Goal: Contribute content: Add original content to the website for others to see

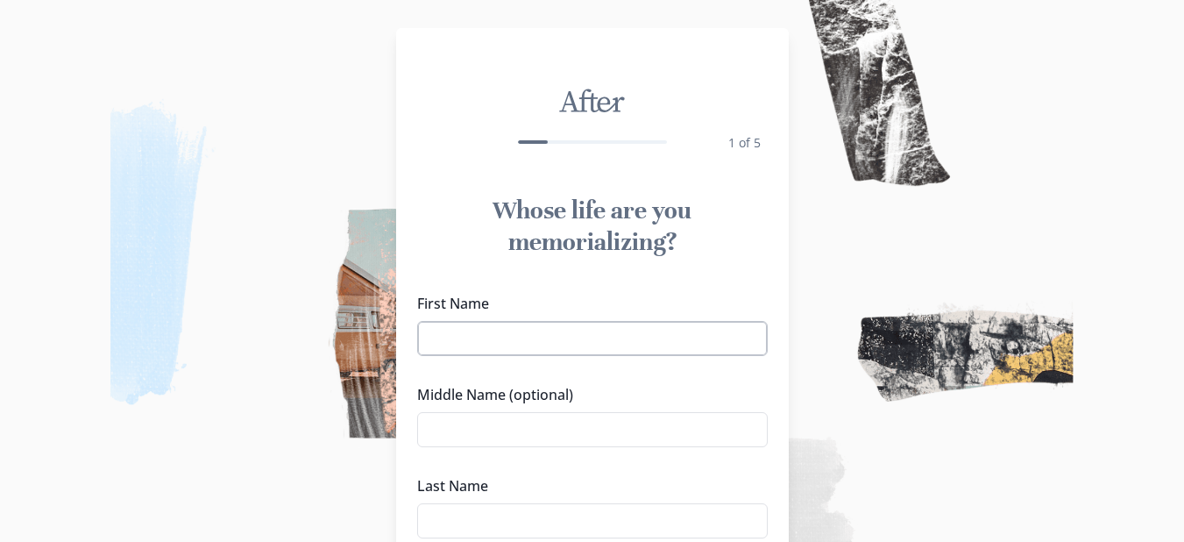
click at [581, 338] on input "First Name" at bounding box center [592, 338] width 351 height 35
type input "[PERSON_NAME]"
click at [451, 429] on input "Middle Name (optional)" at bounding box center [592, 429] width 351 height 35
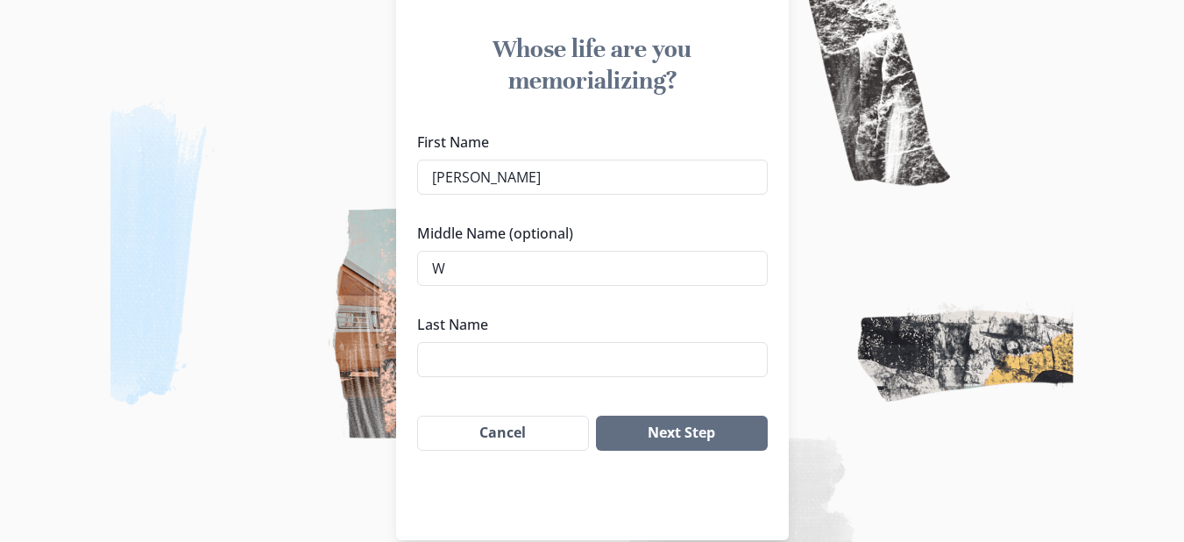
scroll to position [188, 0]
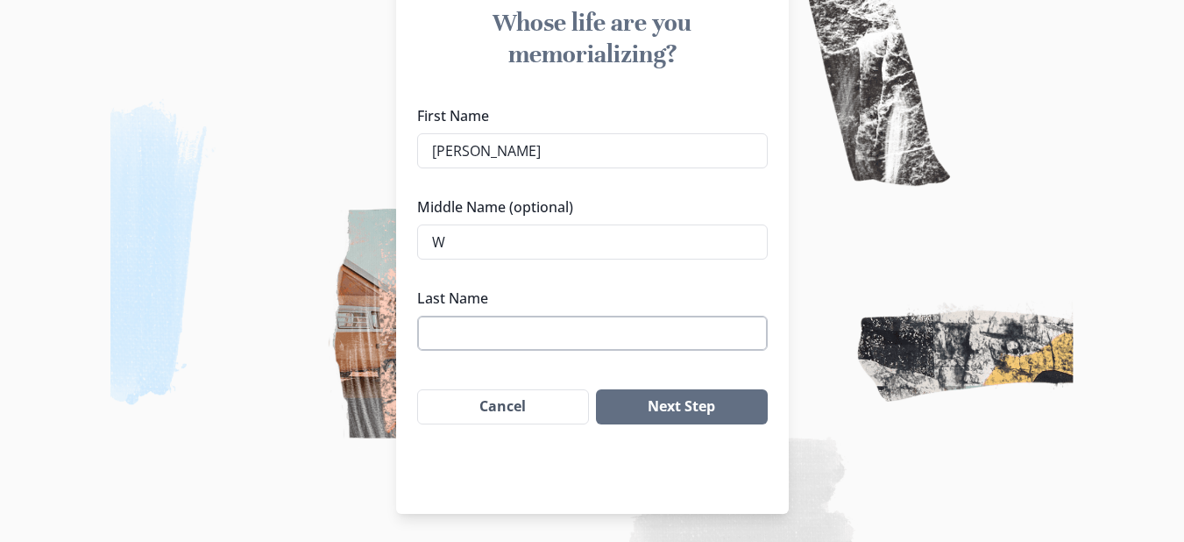
type input "W"
click at [531, 319] on input "Last Name" at bounding box center [592, 333] width 351 height 35
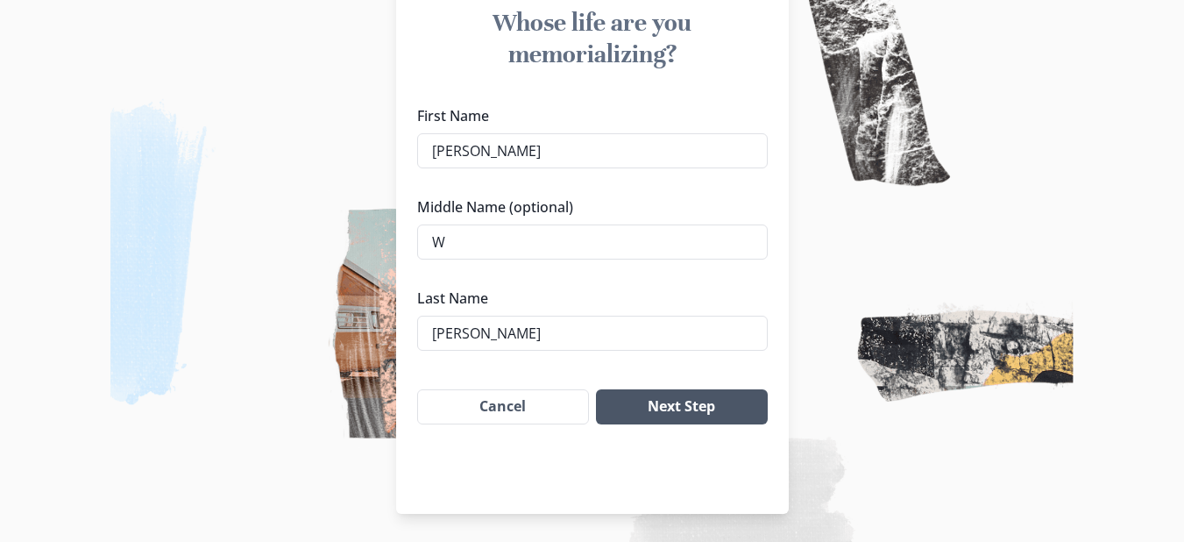
type input "[PERSON_NAME]"
click at [689, 411] on button "Next Step" at bounding box center [681, 406] width 171 height 35
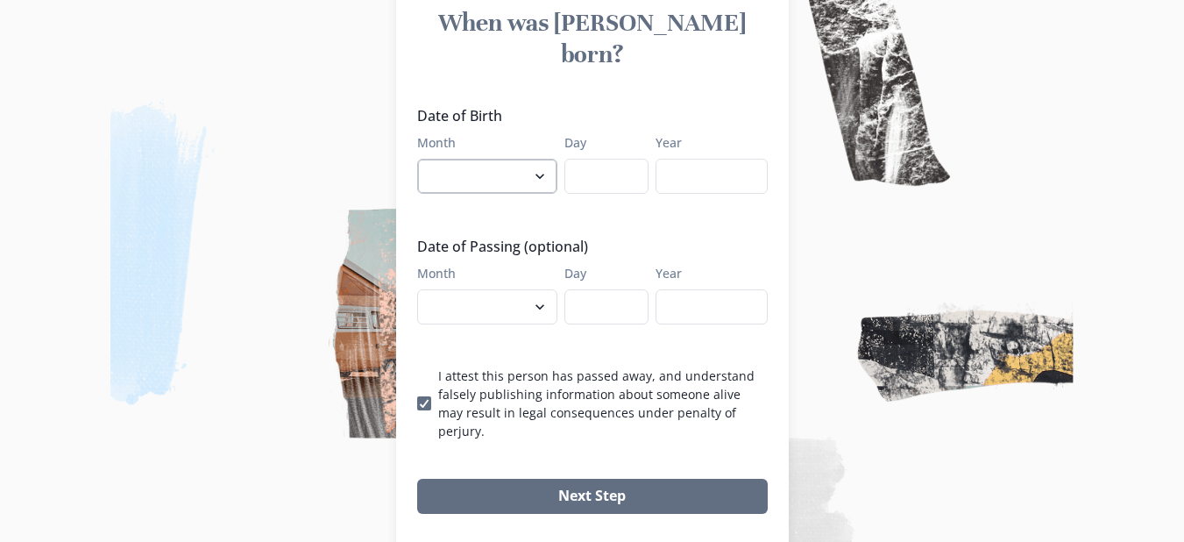
click at [546, 159] on select "January February March April May June July August September October November De…" at bounding box center [487, 176] width 140 height 35
select select "12"
click at [423, 159] on select "January February March April May June July August September October November De…" at bounding box center [487, 176] width 140 height 35
click at [602, 159] on input "Day" at bounding box center [607, 176] width 84 height 35
type input "09"
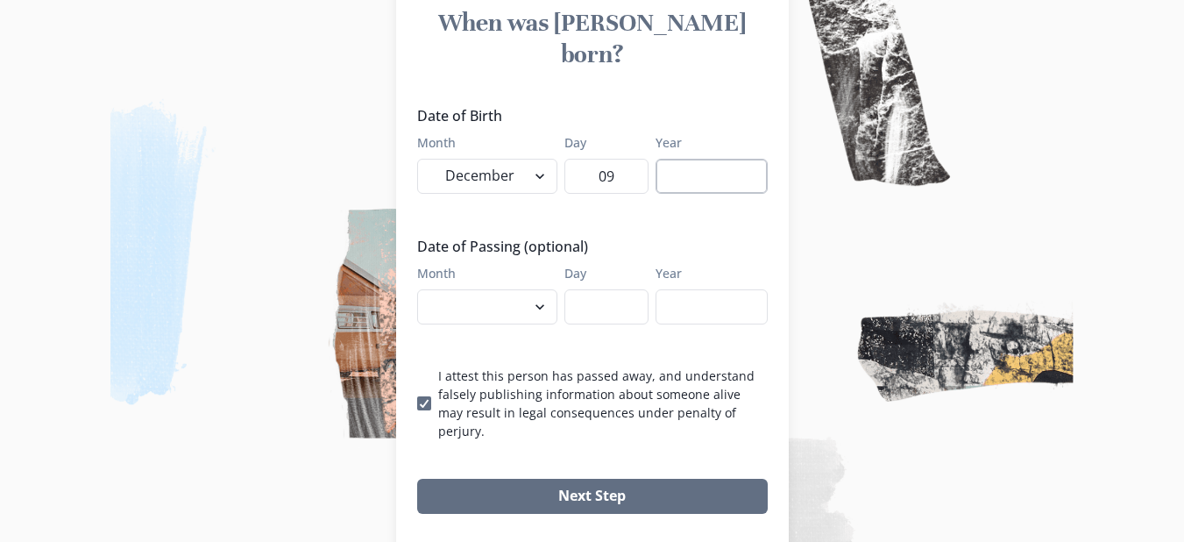
click at [720, 159] on input "Year" at bounding box center [712, 176] width 112 height 35
type input "1935"
click at [545, 289] on select "January February March April May June July August September October November De…" at bounding box center [487, 306] width 140 height 35
select select "8"
click at [423, 289] on select "January February March April May June July August September October November De…" at bounding box center [487, 306] width 140 height 35
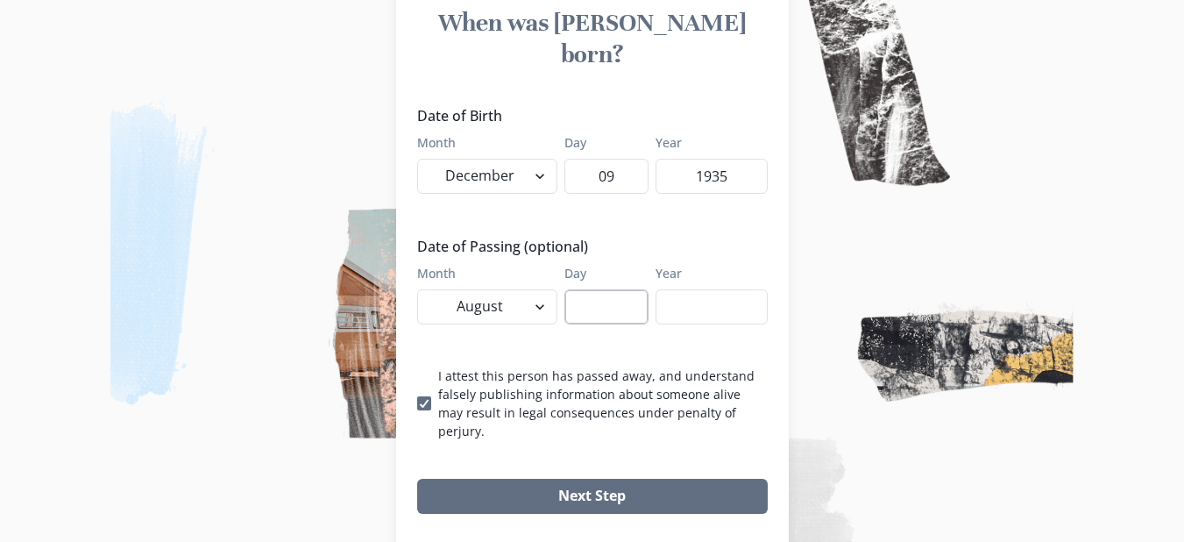
click at [604, 289] on input "Day" at bounding box center [607, 306] width 84 height 35
type input "21"
click at [707, 289] on input "Year" at bounding box center [712, 306] width 112 height 35
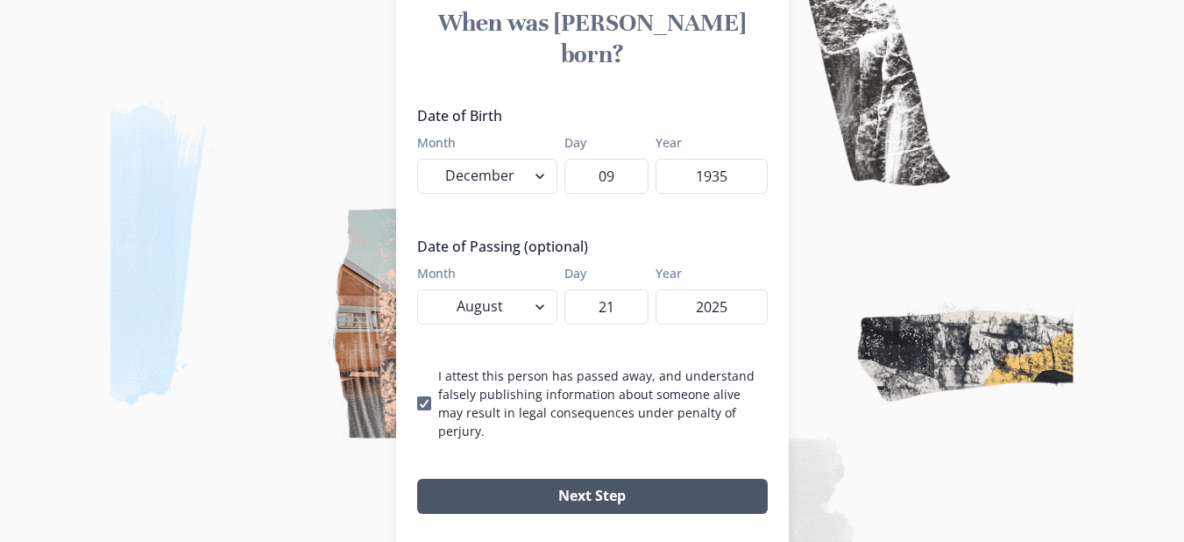
type input "2025"
click at [607, 479] on button "Next Step" at bounding box center [592, 496] width 351 height 35
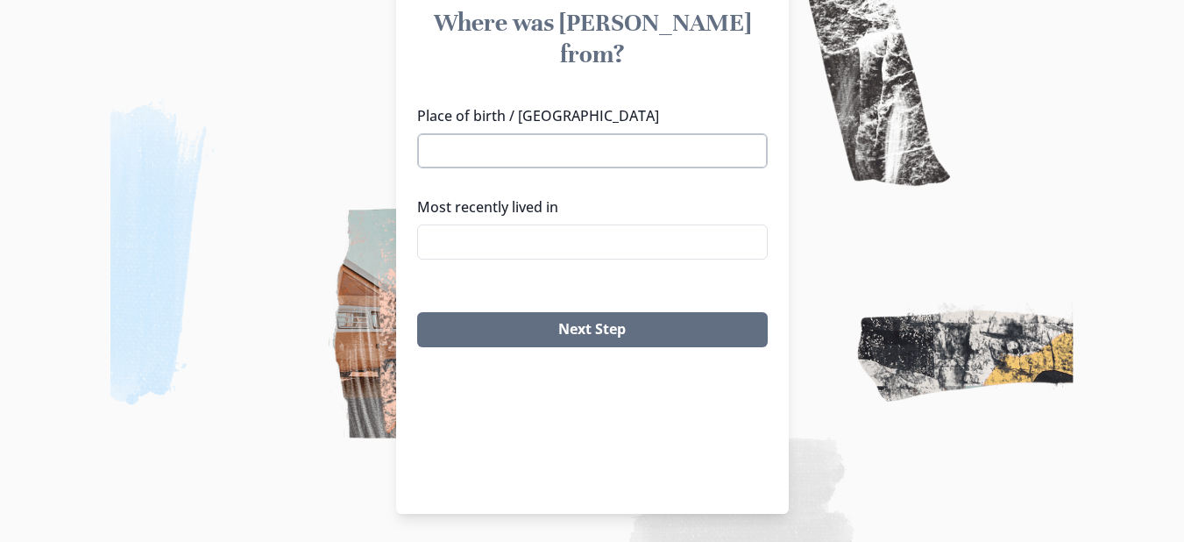
click at [547, 133] on input "Place of birth / [GEOGRAPHIC_DATA]" at bounding box center [592, 150] width 351 height 35
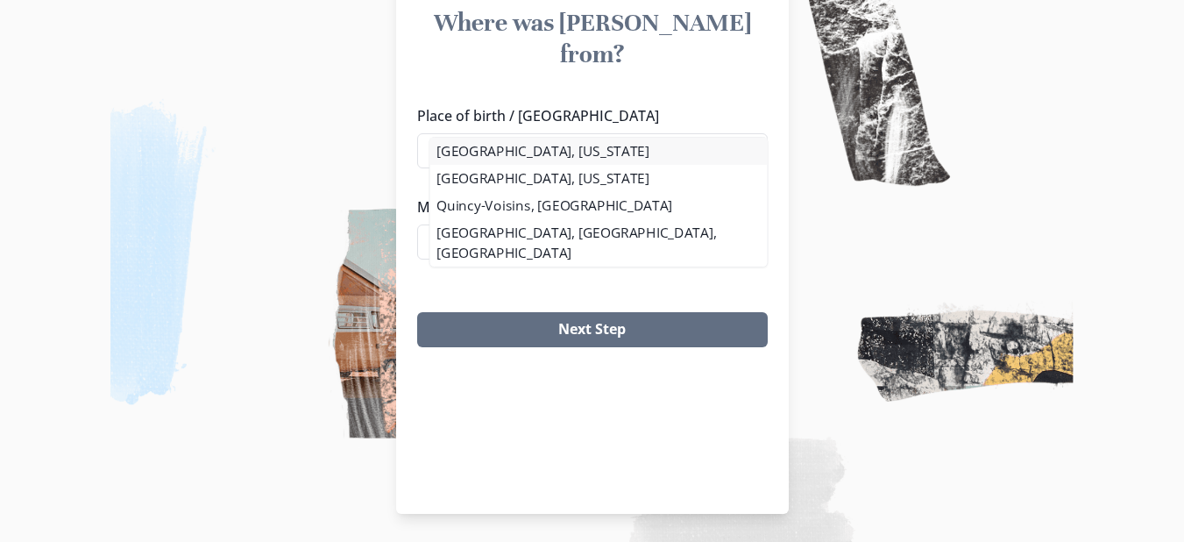
click at [523, 153] on li "[GEOGRAPHIC_DATA], [US_STATE]" at bounding box center [599, 151] width 338 height 27
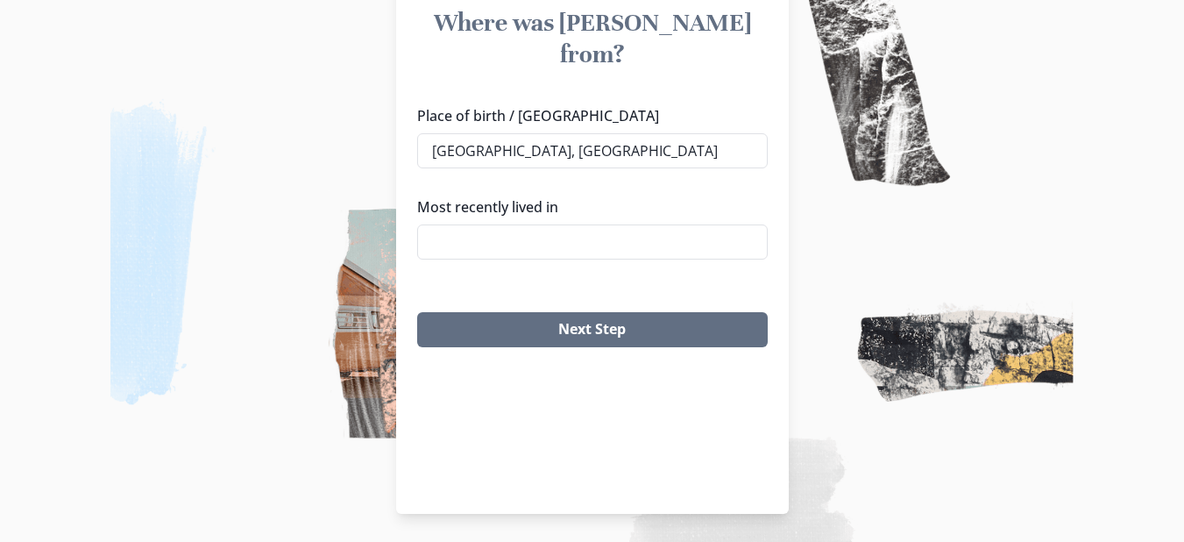
type input "[GEOGRAPHIC_DATA], [US_STATE]"
click at [526, 224] on input "Most recently lived in" at bounding box center [592, 241] width 351 height 35
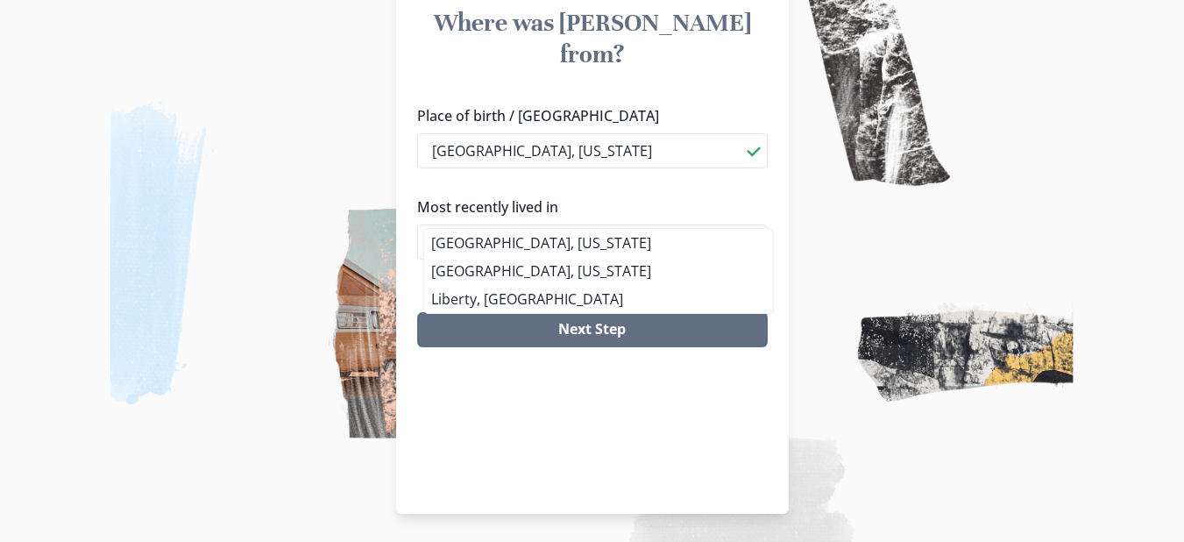
type input "[GEOGRAPHIC_DATA], [US_STATE]"
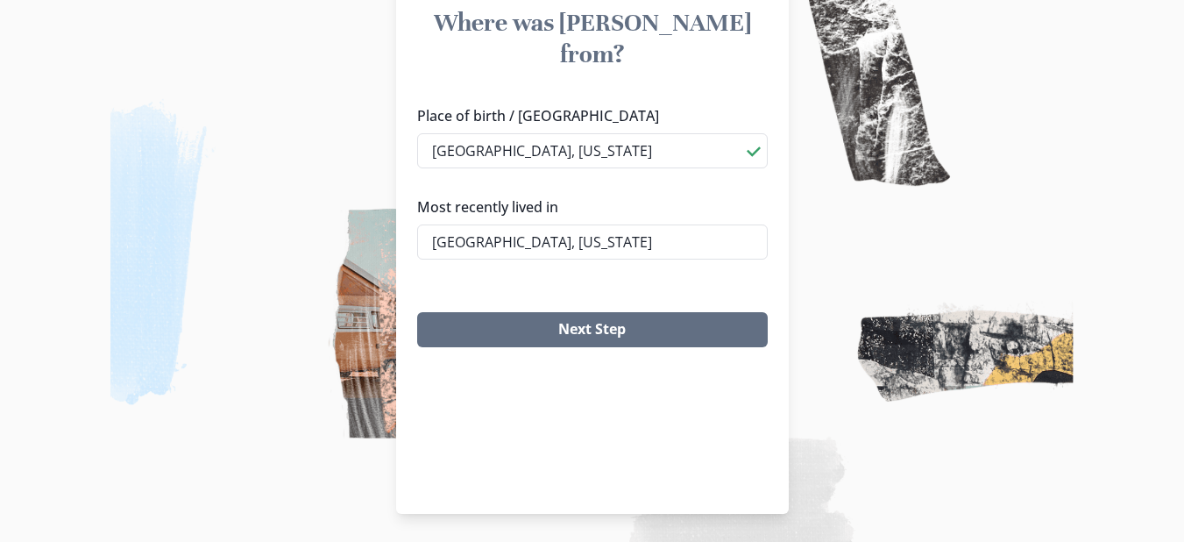
click at [554, 346] on div "After 3 of 5 Where was [PERSON_NAME] from? Place of birth / [GEOGRAPHIC_DATA] […" at bounding box center [592, 176] width 393 height 673
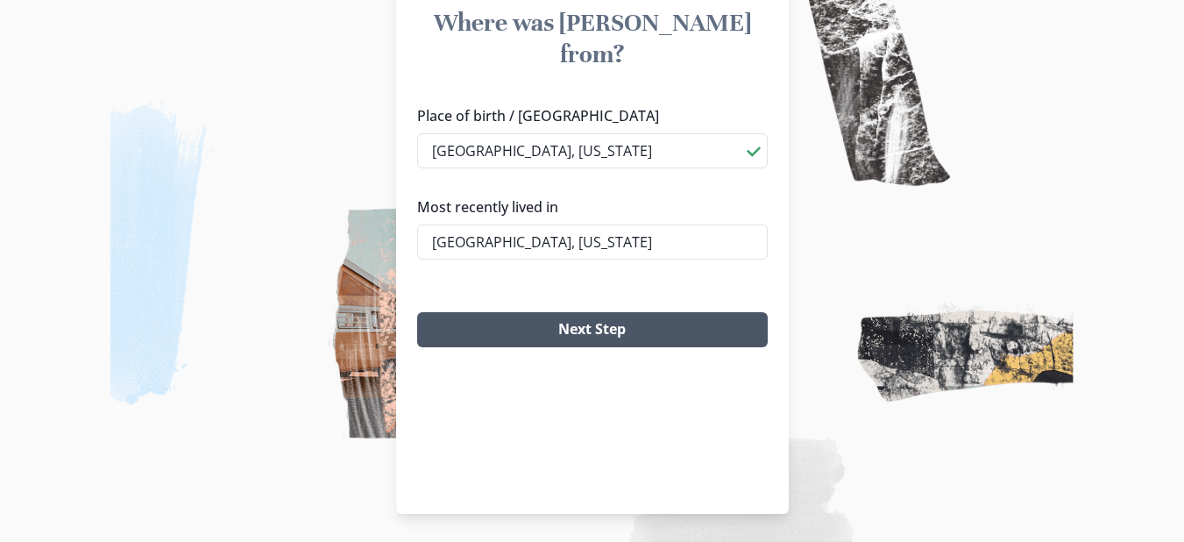
click at [601, 312] on button "Next Step" at bounding box center [592, 329] width 351 height 35
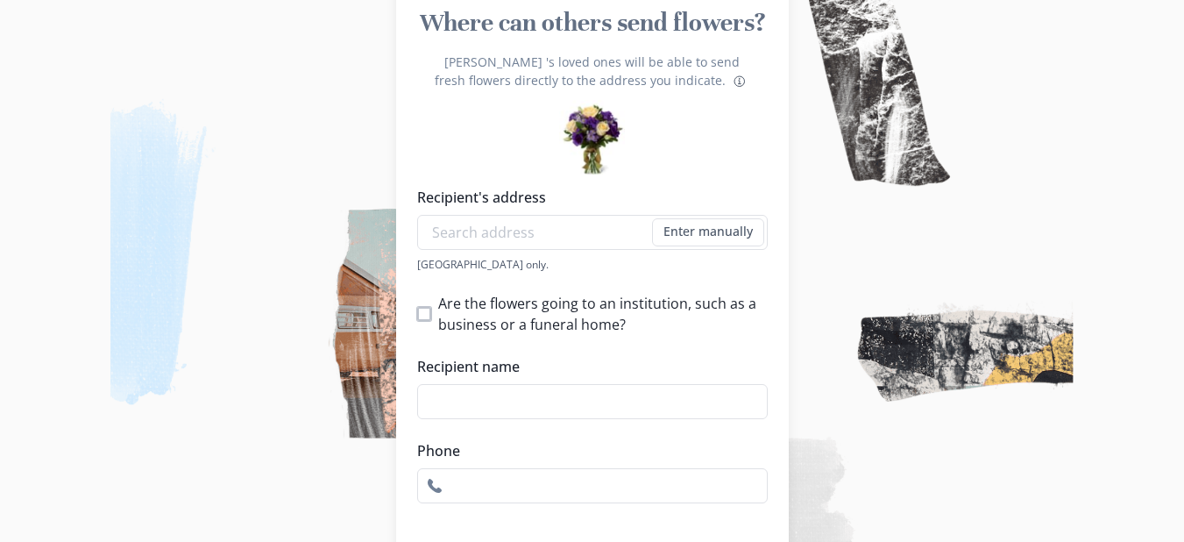
click at [431, 317] on span at bounding box center [424, 314] width 14 height 14
click at [417, 314] on input "Are the flowers going to an institution, such as a business or a funeral home?" at bounding box center [416, 313] width 1 height 1
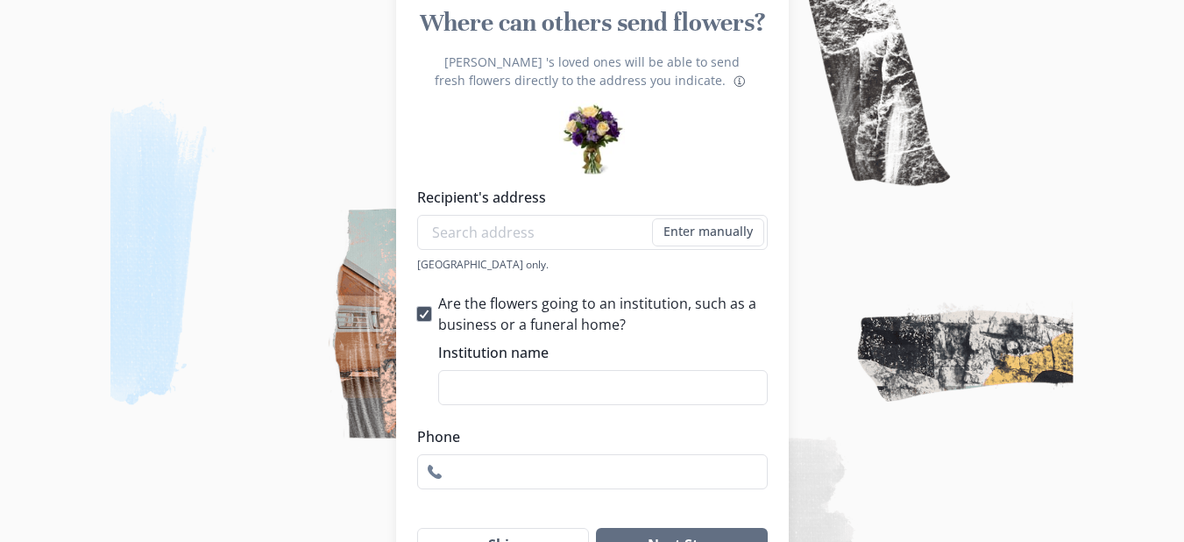
click at [430, 317] on icon at bounding box center [424, 313] width 11 height 9
click at [417, 314] on input "Are the flowers going to an institution, such as a business or a funeral home?" at bounding box center [416, 313] width 1 height 1
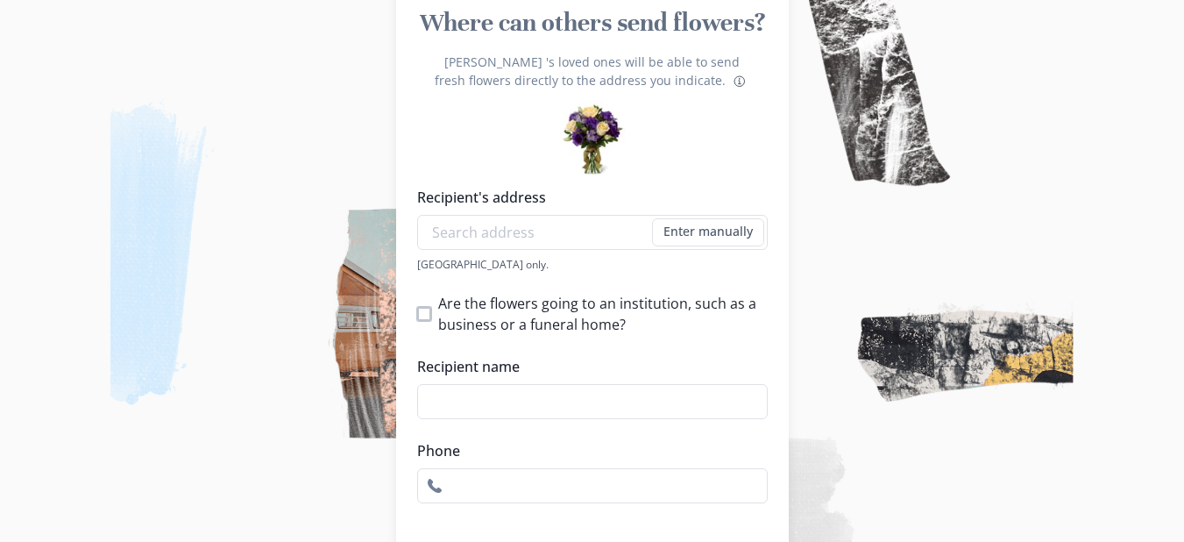
click at [431, 317] on span at bounding box center [424, 314] width 14 height 14
click at [417, 314] on input "Are the flowers going to an institution, such as a business or a funeral home?" at bounding box center [416, 313] width 1 height 1
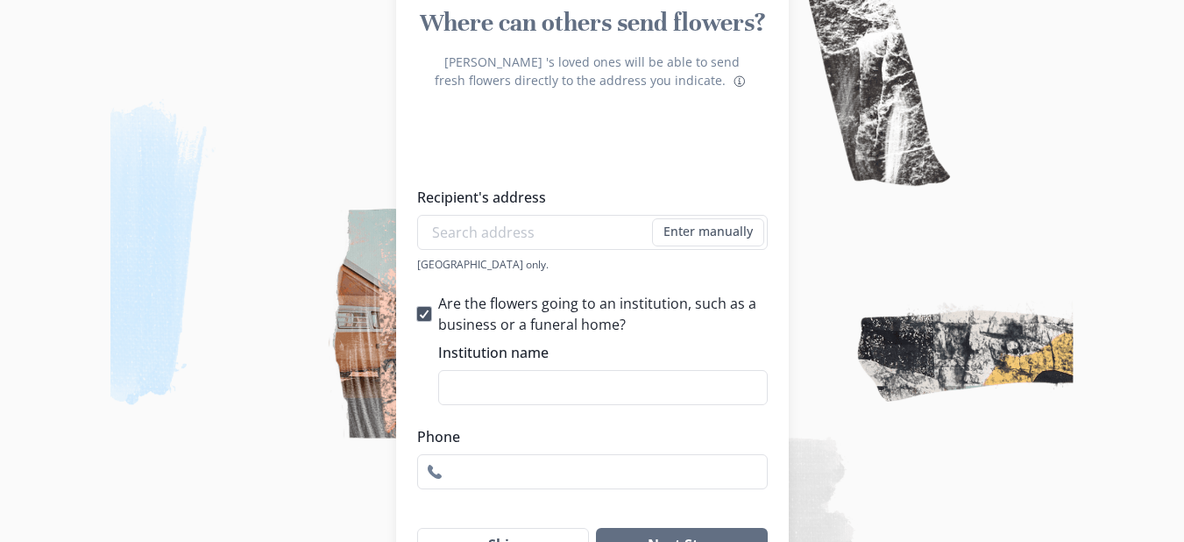
click at [430, 317] on icon at bounding box center [424, 313] width 11 height 9
click at [417, 314] on input "Are the flowers going to an institution, such as a business or a funeral home?" at bounding box center [416, 313] width 1 height 1
checkbox input "false"
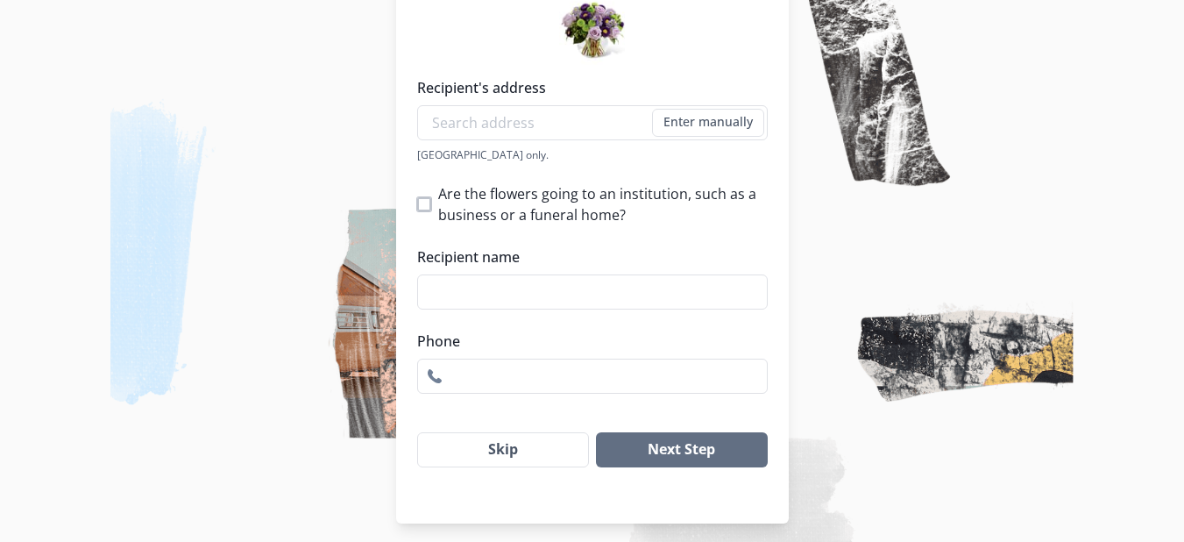
scroll to position [307, 0]
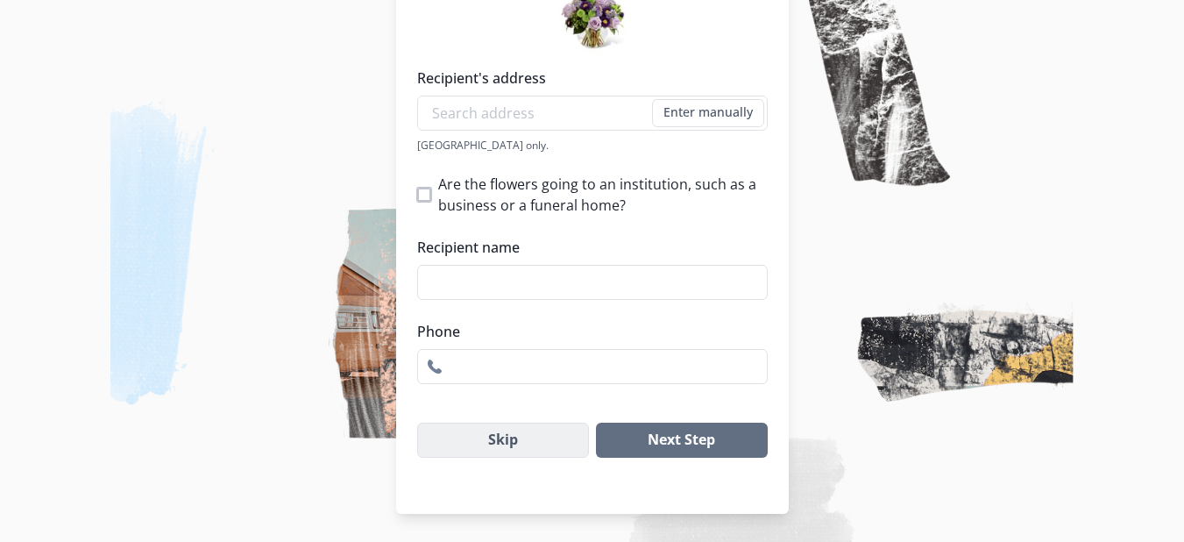
click at [546, 440] on button "Skip" at bounding box center [503, 440] width 173 height 35
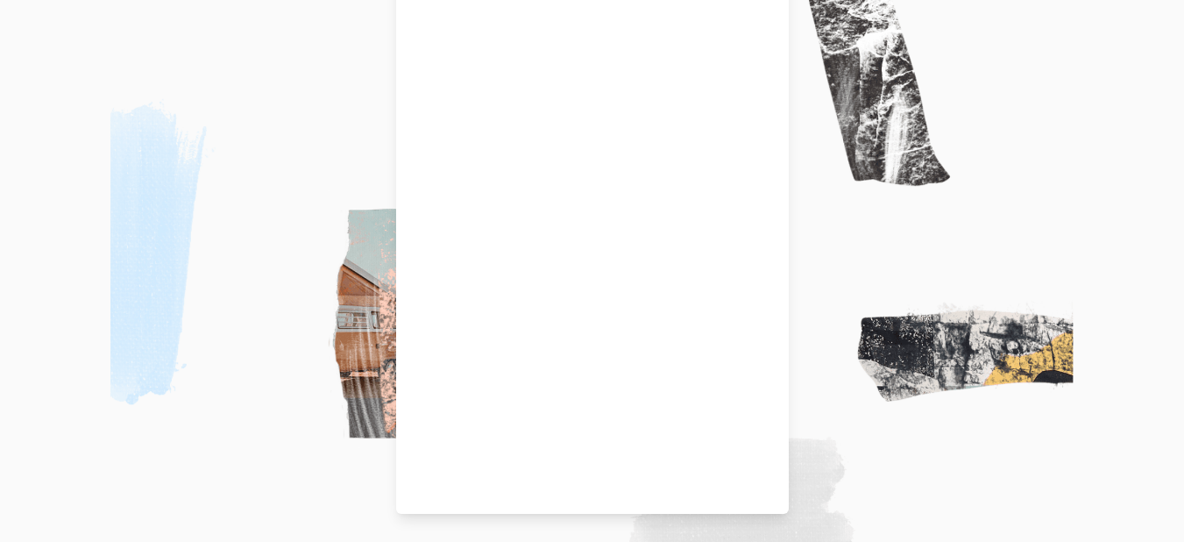
scroll to position [188, 0]
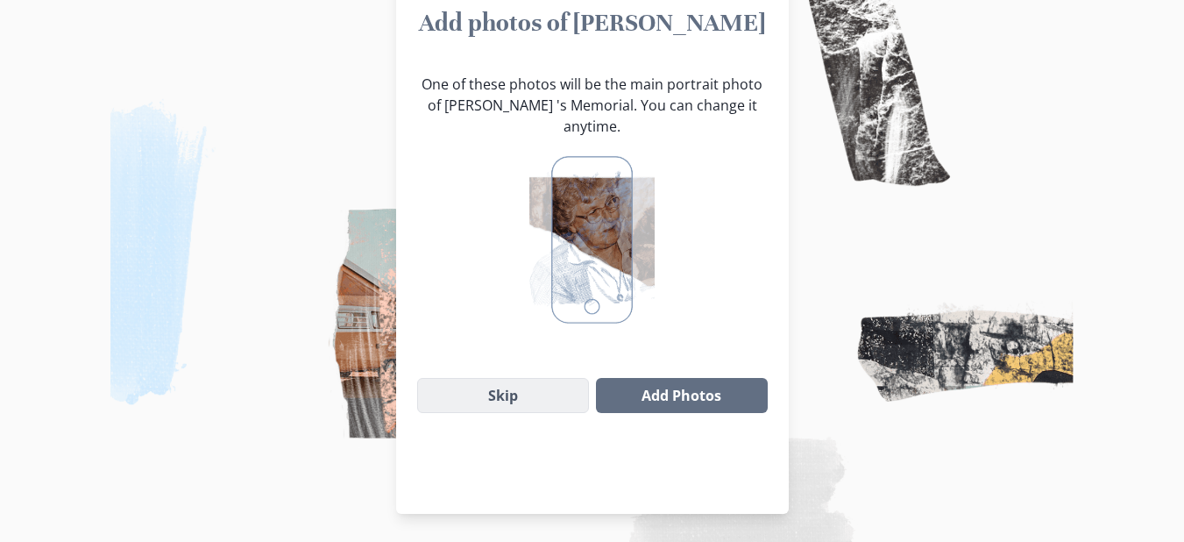
click at [512, 380] on button "Skip" at bounding box center [503, 395] width 173 height 35
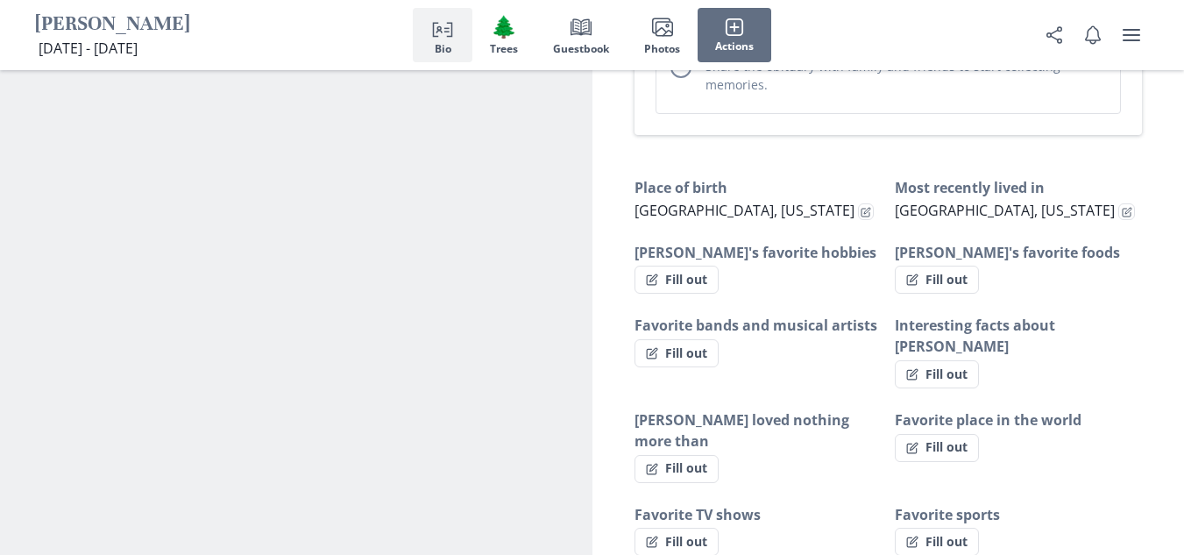
scroll to position [1116, 0]
click at [937, 505] on h3 "Favorite sports" at bounding box center [1018, 515] width 247 height 21
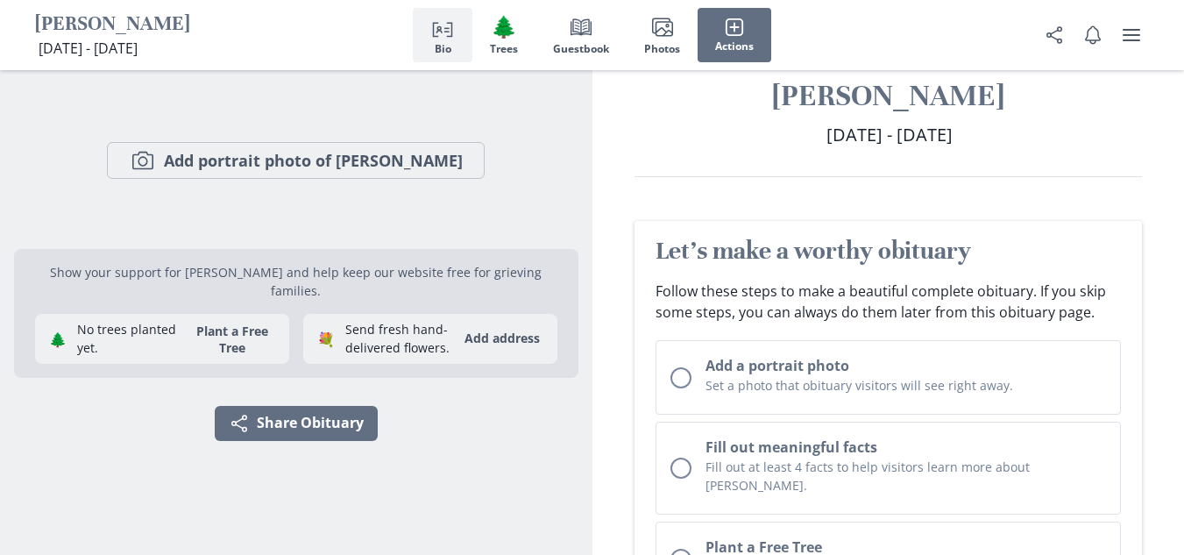
scroll to position [0, 0]
